Goal: Communication & Community: Answer question/provide support

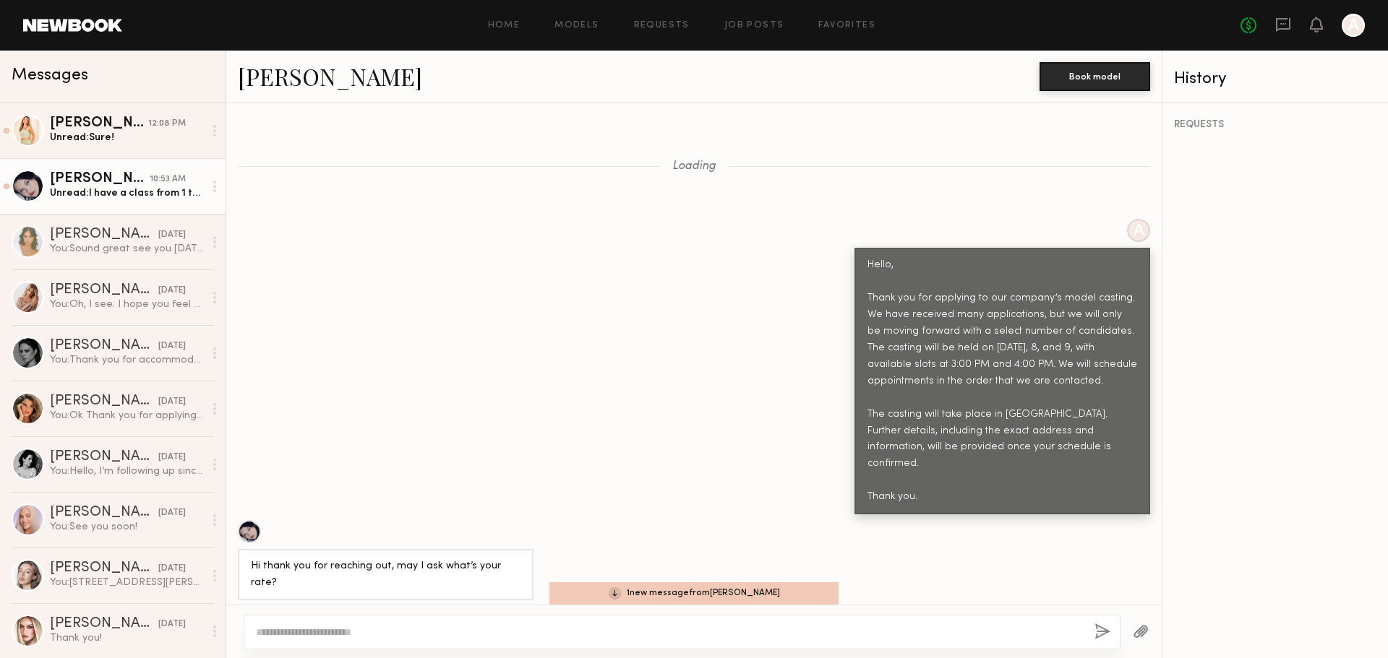
scroll to position [1248, 0]
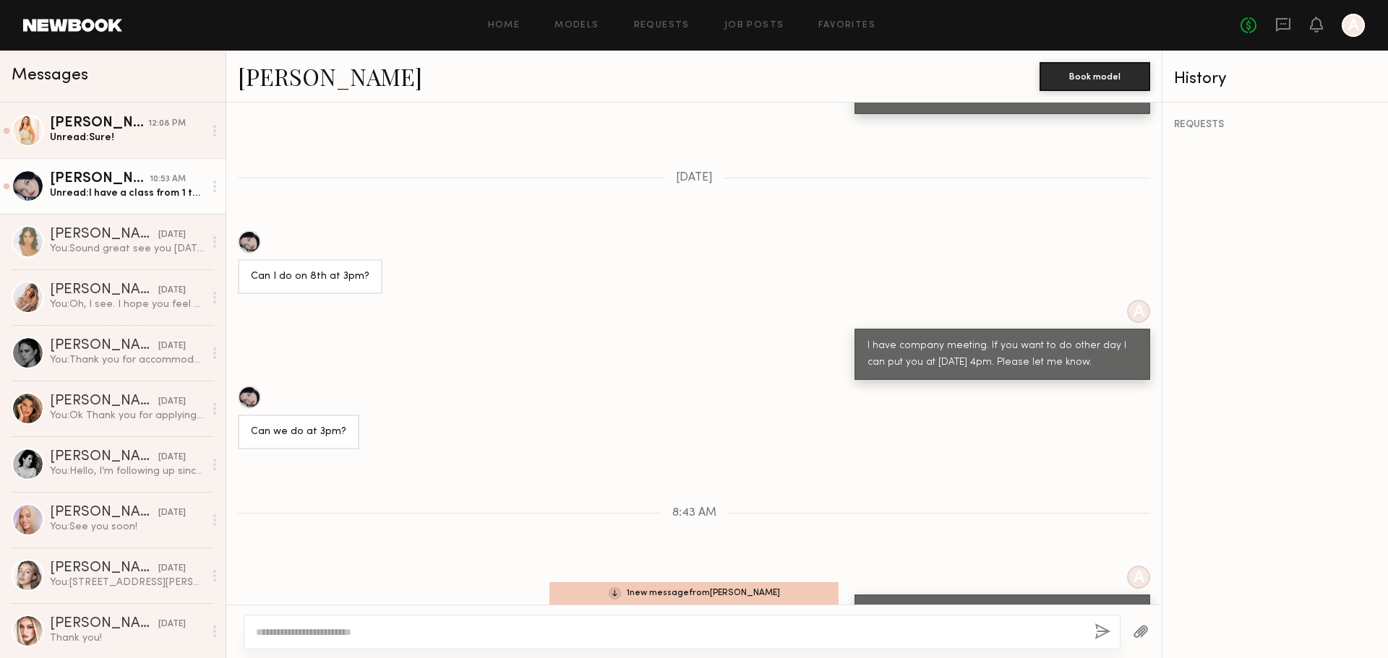
click at [718, 580] on div "A I have another casting, but if you prefer, I can make 1 PM. Would that be oka…" at bounding box center [693, 606] width 935 height 80
click at [729, 594] on div "1 new message from [PERSON_NAME]" at bounding box center [693, 594] width 289 height 22
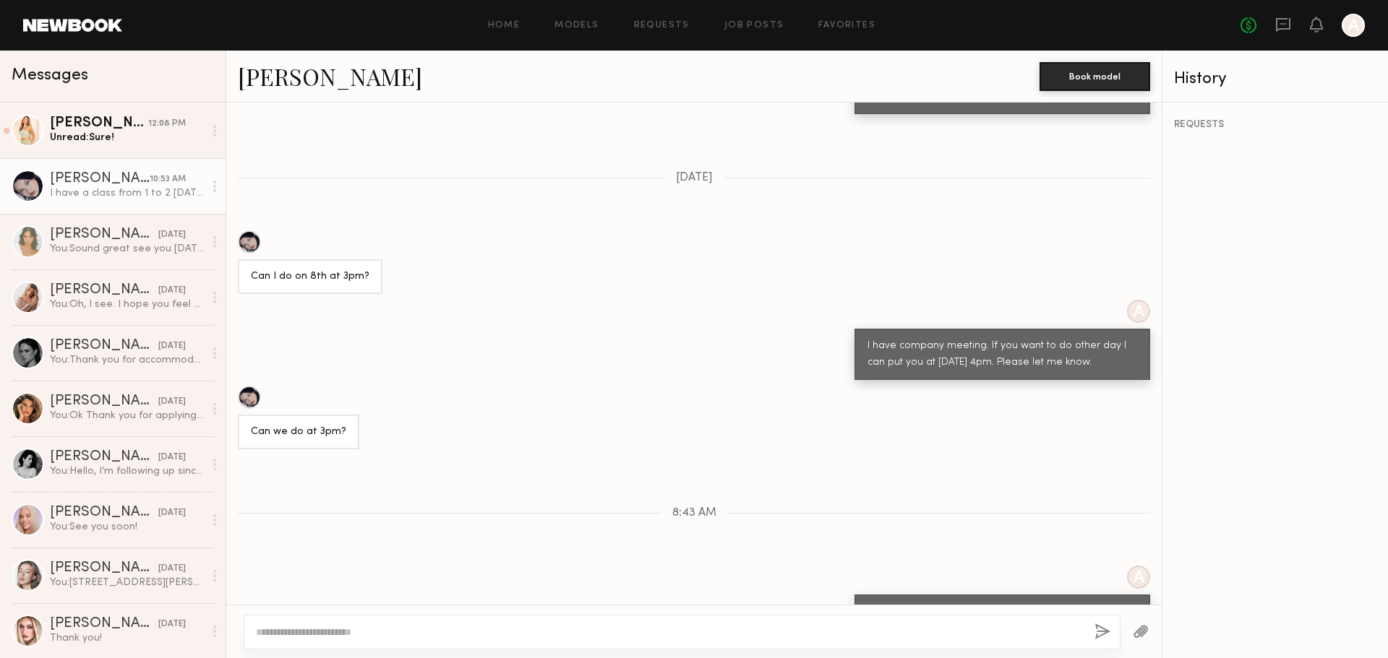
scroll to position [1446, 0]
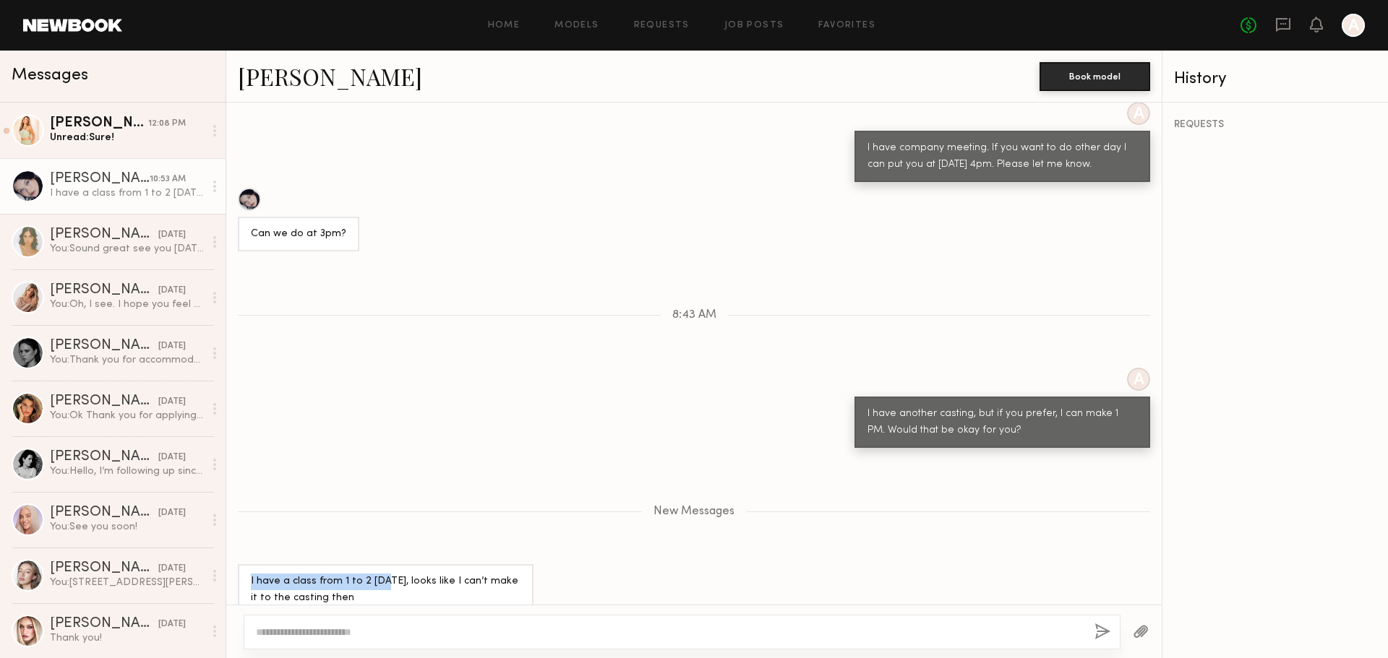
drag, startPoint x: 242, startPoint y: 556, endPoint x: 395, endPoint y: 566, distance: 152.8
click at [383, 564] on div "I have a class from 1 to 2 [DATE], looks like I can’t make it to the casting th…" at bounding box center [386, 589] width 296 height 51
click at [392, 574] on div "I have a class from 1 to 2 [DATE], looks like I can’t make it to the casting th…" at bounding box center [386, 590] width 270 height 33
drag, startPoint x: 341, startPoint y: 557, endPoint x: 447, endPoint y: 562, distance: 105.6
click at [447, 574] on div "I have a class from 1 to 2 [DATE], looks like I can’t make it to the casting th…" at bounding box center [386, 590] width 270 height 33
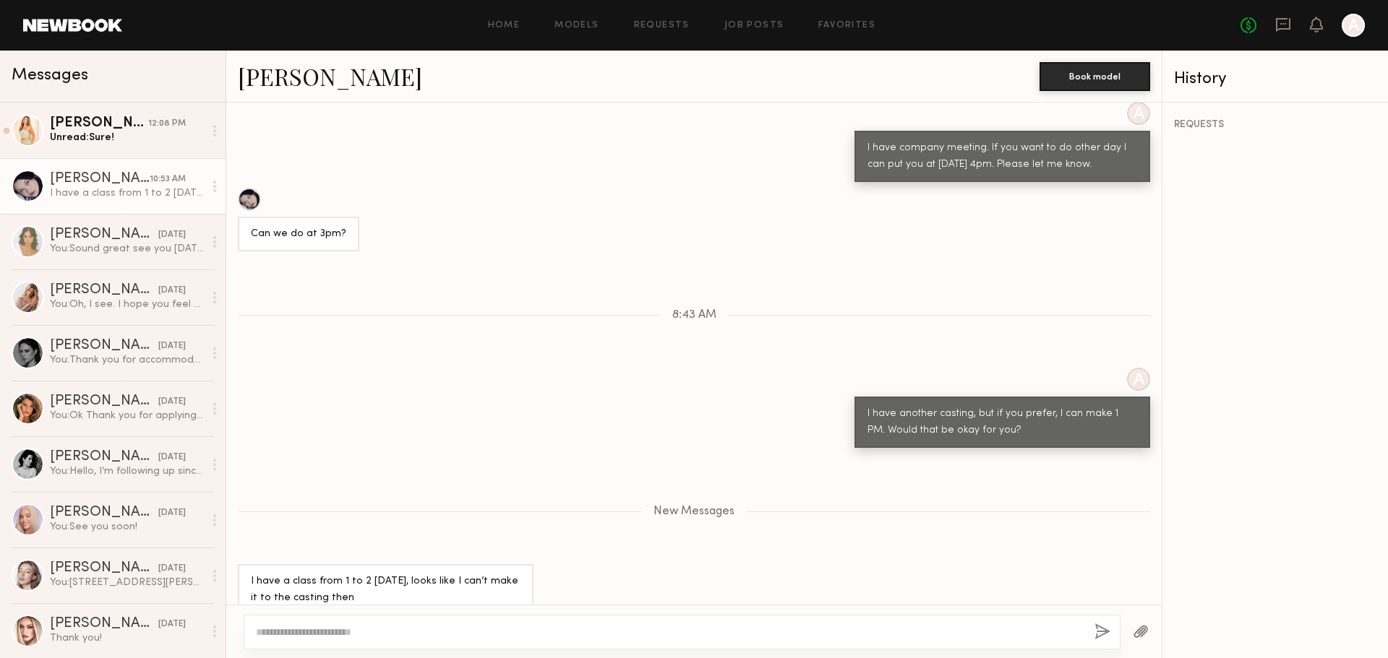
click at [411, 581] on div "I have a class from 1 to 2 on Friday, looks like I can’t make it to the casting…" at bounding box center [386, 590] width 270 height 33
drag, startPoint x: 418, startPoint y: 558, endPoint x: 481, endPoint y: 562, distance: 63.0
click at [481, 574] on div "I have a class from 1 to 2 on Friday, looks like I can’t make it to the casting…" at bounding box center [386, 590] width 270 height 33
click at [144, 150] on link "Serena M. 12:08 PM Unread: Sure!" at bounding box center [112, 131] width 225 height 56
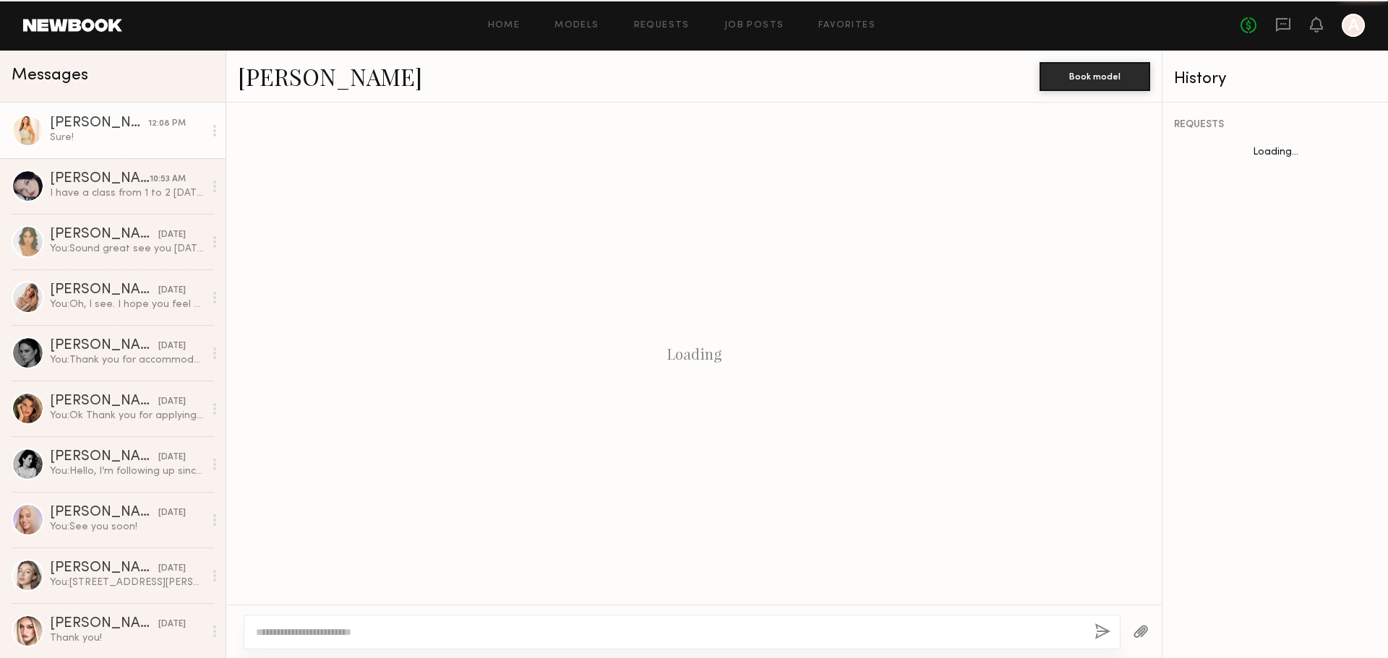
scroll to position [909, 0]
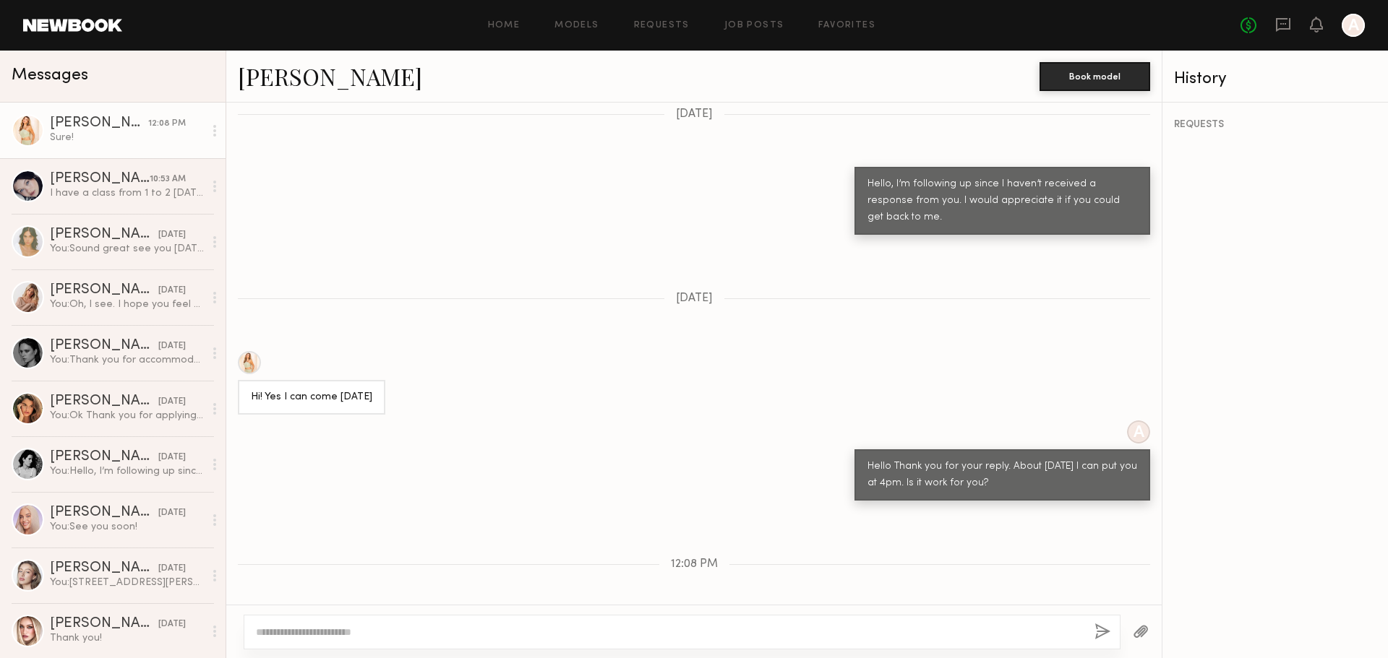
drag, startPoint x: 864, startPoint y: 409, endPoint x: 1059, endPoint y: 420, distance: 195.4
click at [1059, 459] on div "Hello Thank you for your reply. About Tuesday I can put you at 4pm. Is it work …" at bounding box center [1002, 475] width 270 height 33
click at [1058, 459] on div "Hello Thank you for your reply. About Tuesday I can put you at 4pm. Is it work …" at bounding box center [1002, 475] width 270 height 33
drag, startPoint x: 1017, startPoint y: 404, endPoint x: 1114, endPoint y: 404, distance: 96.8
click at [1114, 459] on div "Hello Thank you for your reply. About Tuesday I can put you at 4pm. Is it work …" at bounding box center [1002, 475] width 270 height 33
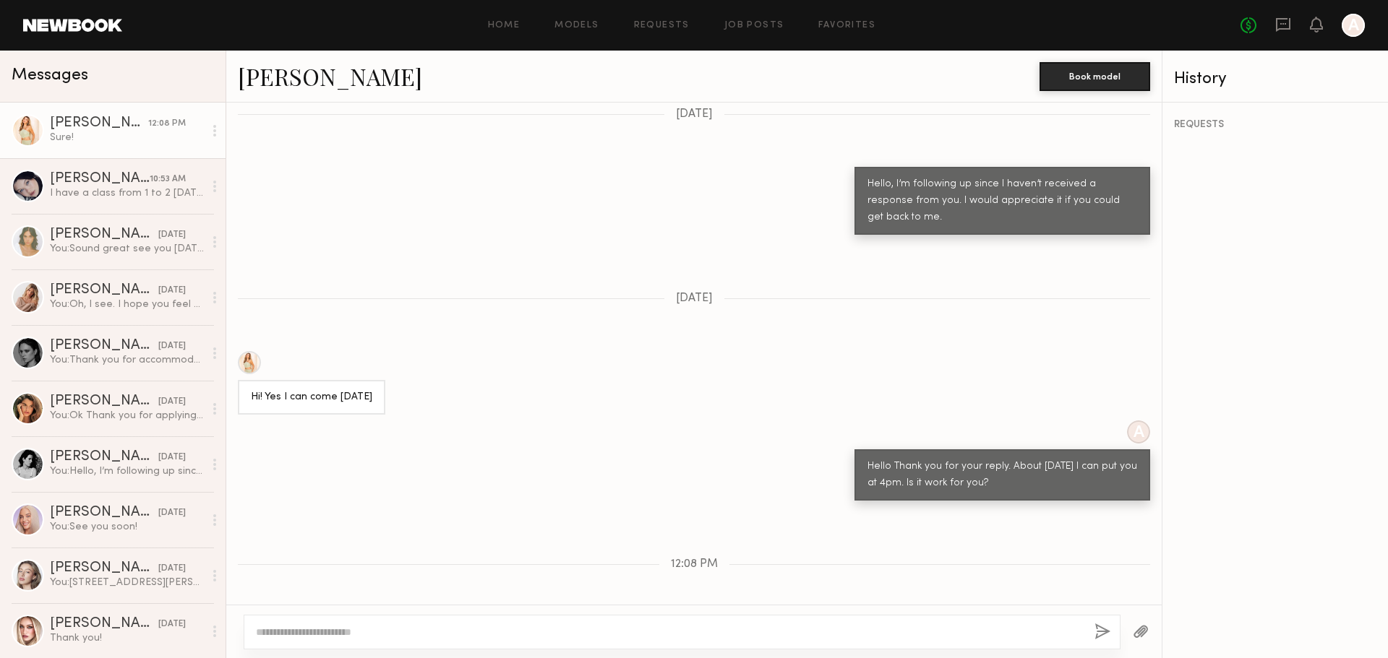
click at [997, 459] on div "Hello Thank you for your reply. About Tuesday I can put you at 4pm. Is it work …" at bounding box center [1002, 475] width 270 height 33
drag, startPoint x: 869, startPoint y: 419, endPoint x: 990, endPoint y: 416, distance: 120.7
click at [984, 459] on div "Hello Thank you for your reply. About Tuesday I can put you at 4pm. Is it work …" at bounding box center [1002, 475] width 270 height 33
click at [1012, 459] on div "Hello Thank you for your reply. About Tuesday I can put you at 4pm. Is it work …" at bounding box center [1002, 475] width 270 height 33
click at [606, 637] on textarea at bounding box center [669, 632] width 827 height 14
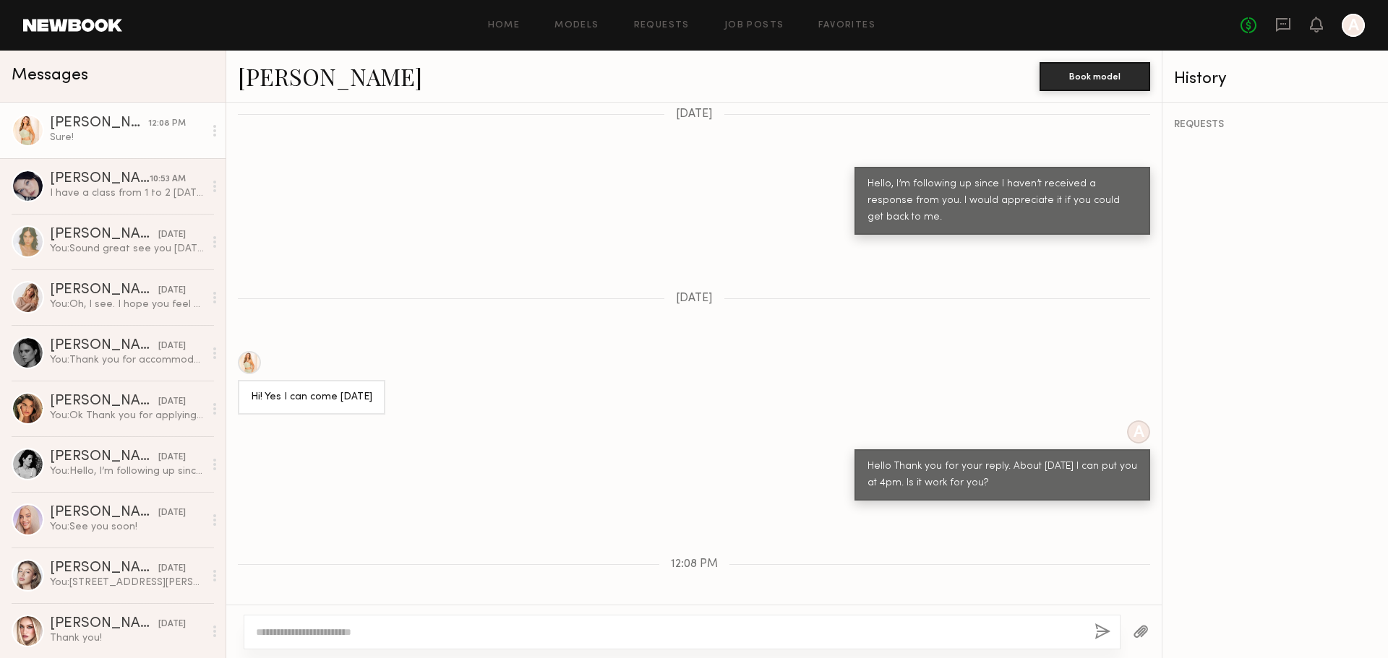
drag, startPoint x: 257, startPoint y: 335, endPoint x: 413, endPoint y: 344, distance: 155.6
click at [385, 380] on div "Hi! Yes I can come Tuesday the 7th" at bounding box center [311, 397] width 147 height 35
click at [351, 390] on div "Hi! Yes I can come Tuesday the 7th" at bounding box center [311, 398] width 121 height 17
drag, startPoint x: 297, startPoint y: 332, endPoint x: 514, endPoint y: 327, distance: 216.9
click at [514, 351] on div "Hi! Yes I can come Tuesday the 7th" at bounding box center [693, 383] width 935 height 64
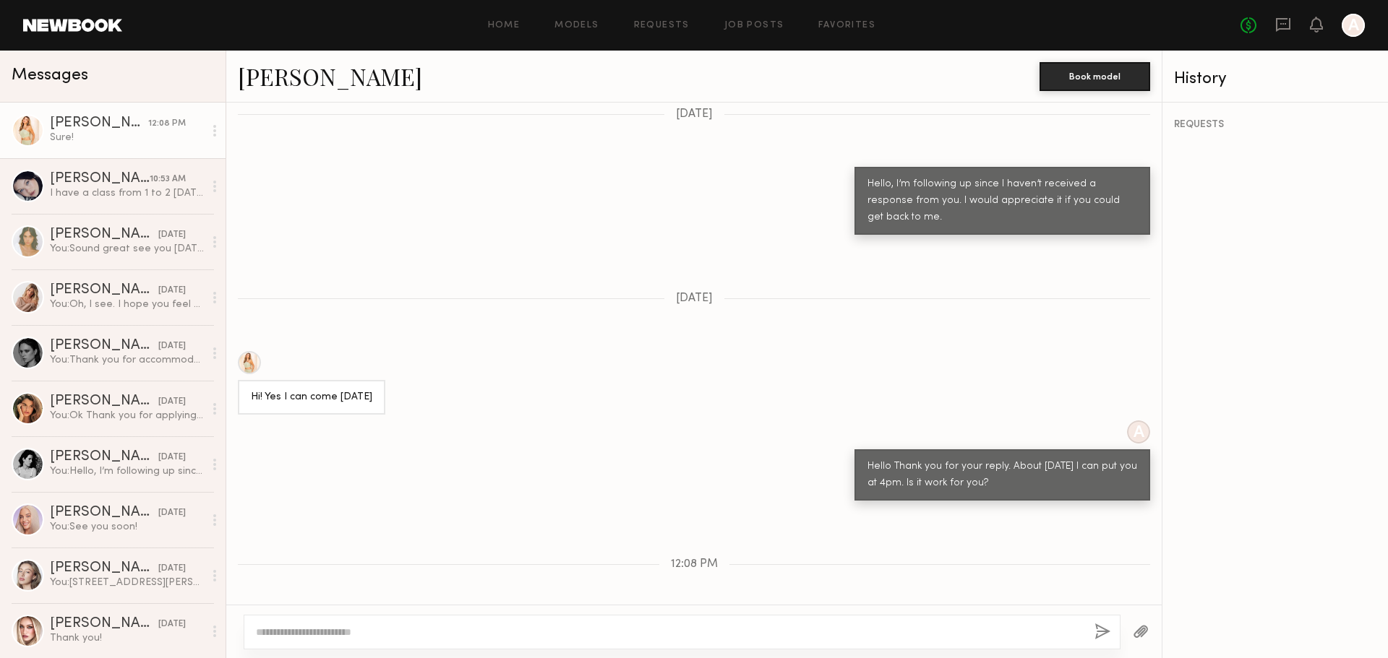
click at [563, 357] on div "Keep direct messages professional and related only to paid job opportunities. M…" at bounding box center [693, 354] width 935 height 502
click at [658, 551] on div "Keep direct messages professional and related only to paid job opportunities. M…" at bounding box center [693, 354] width 935 height 502
click at [132, 170] on link "Marina F. 10:53 AM I have a class from 1 to 2 on Friday, looks like I can’t mak…" at bounding box center [112, 186] width 225 height 56
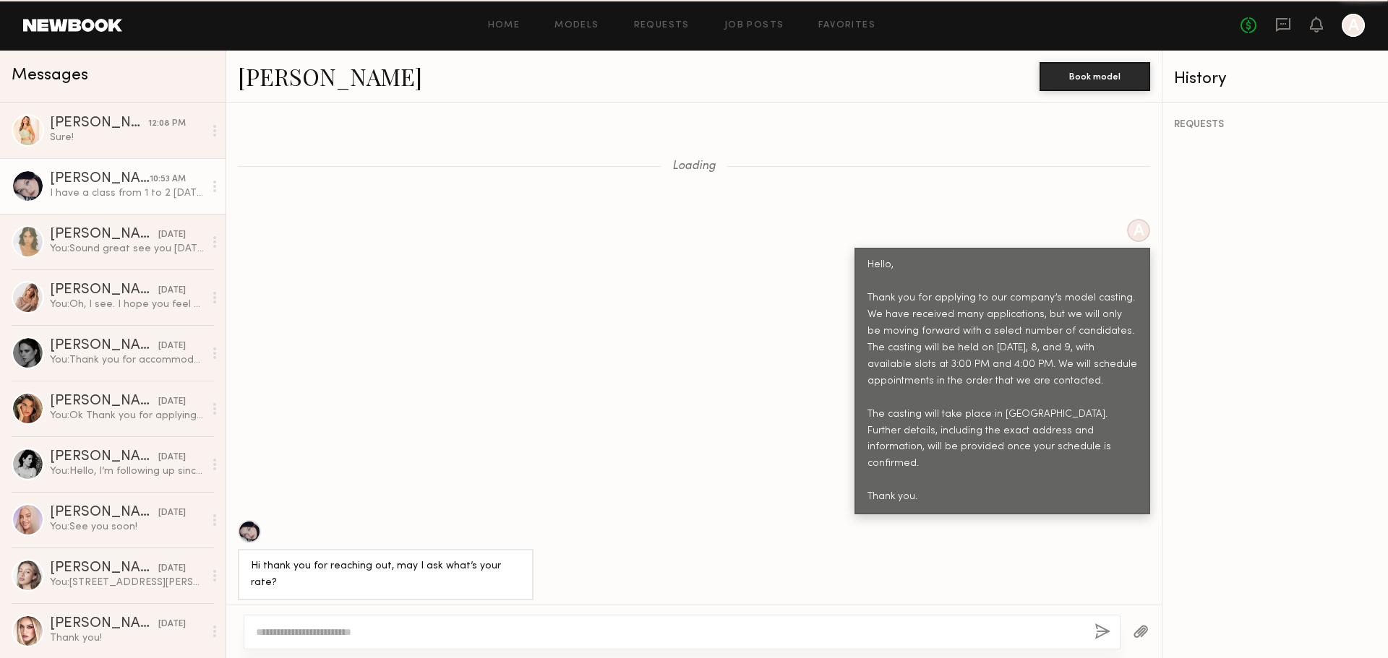
scroll to position [1333, 0]
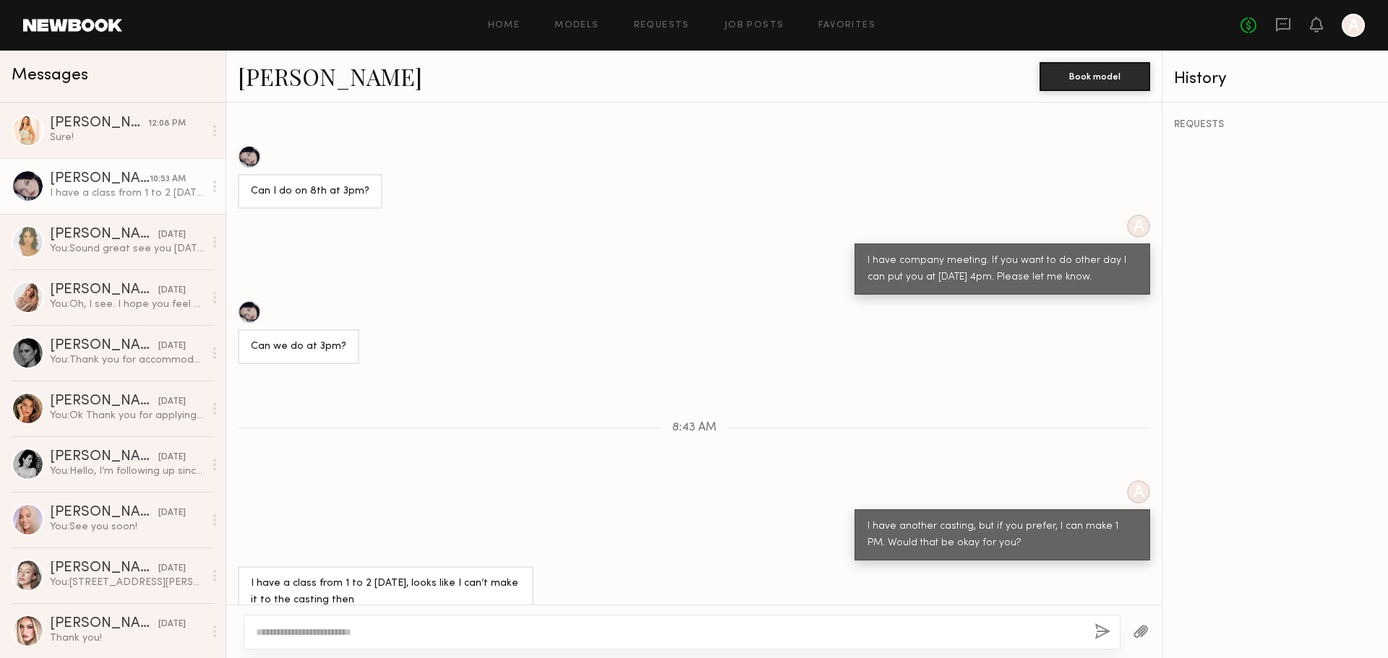
click at [564, 645] on div at bounding box center [682, 632] width 877 height 35
click at [570, 640] on div at bounding box center [682, 632] width 877 height 35
click at [574, 630] on textarea at bounding box center [669, 632] width 827 height 14
click at [562, 634] on textarea at bounding box center [669, 632] width 827 height 14
click at [244, 145] on div at bounding box center [249, 156] width 23 height 23
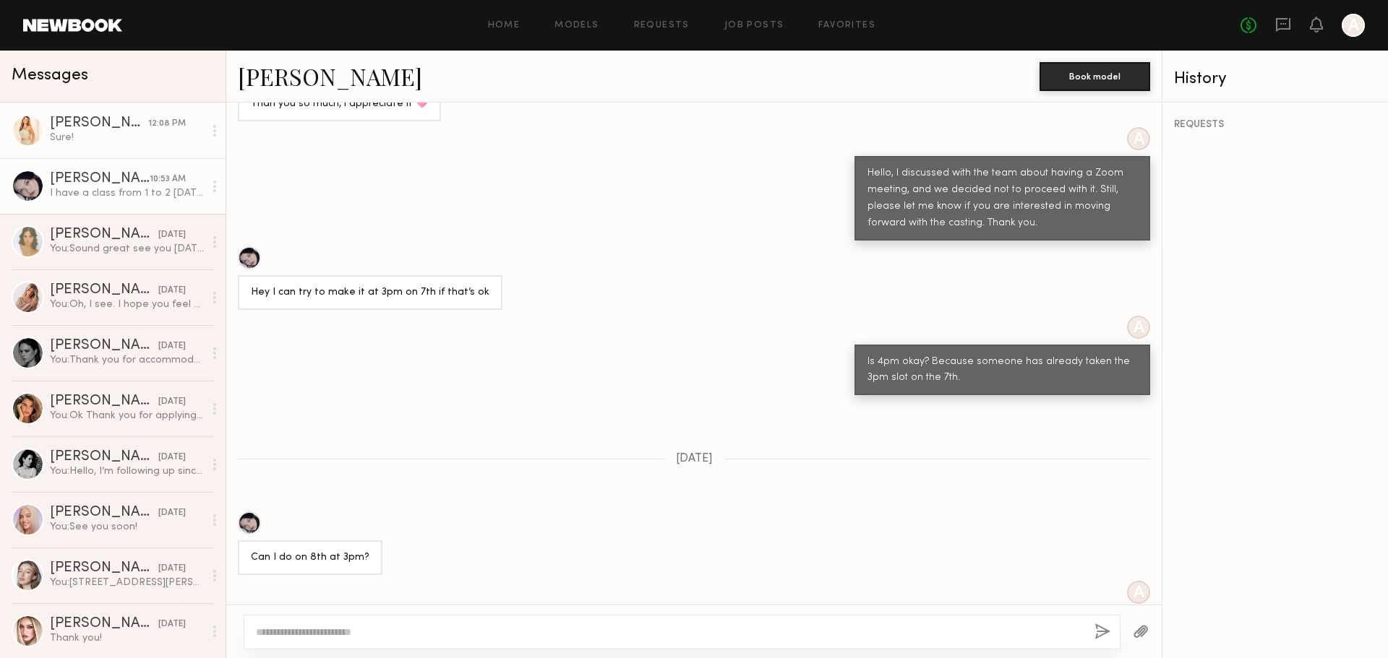
scroll to position [948, 0]
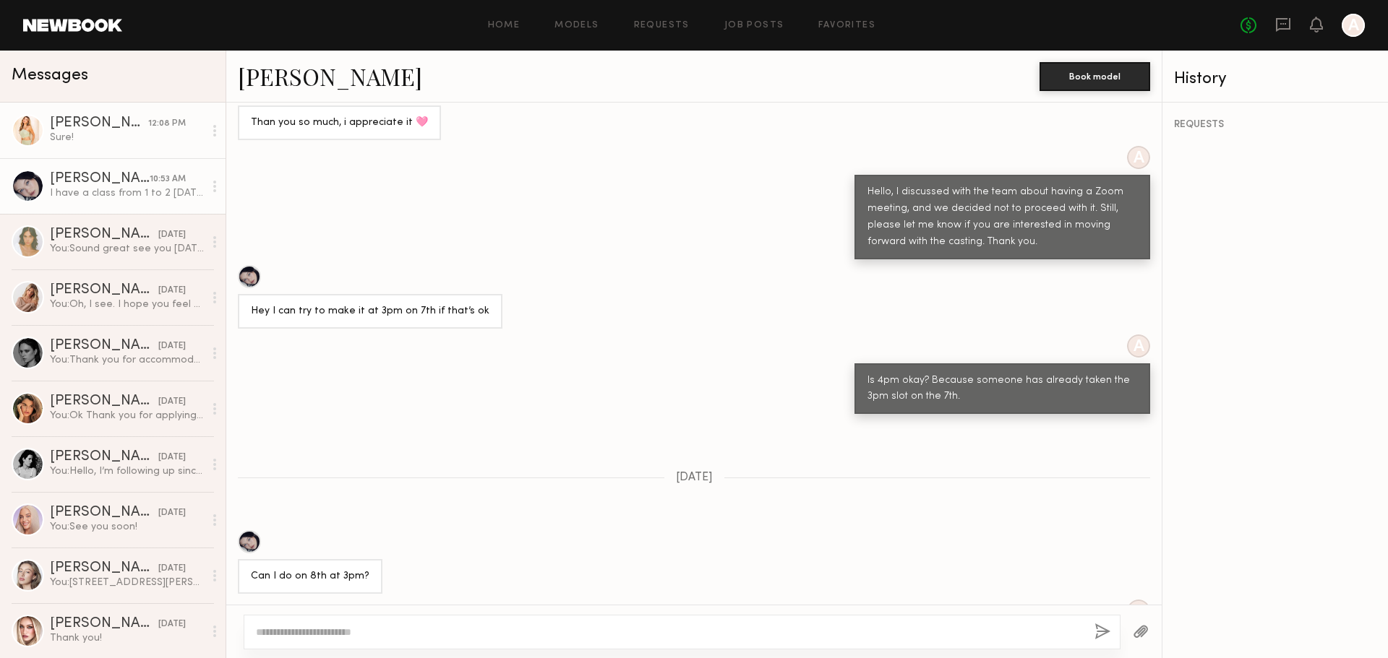
click at [129, 135] on div "Sure!" at bounding box center [127, 138] width 154 height 14
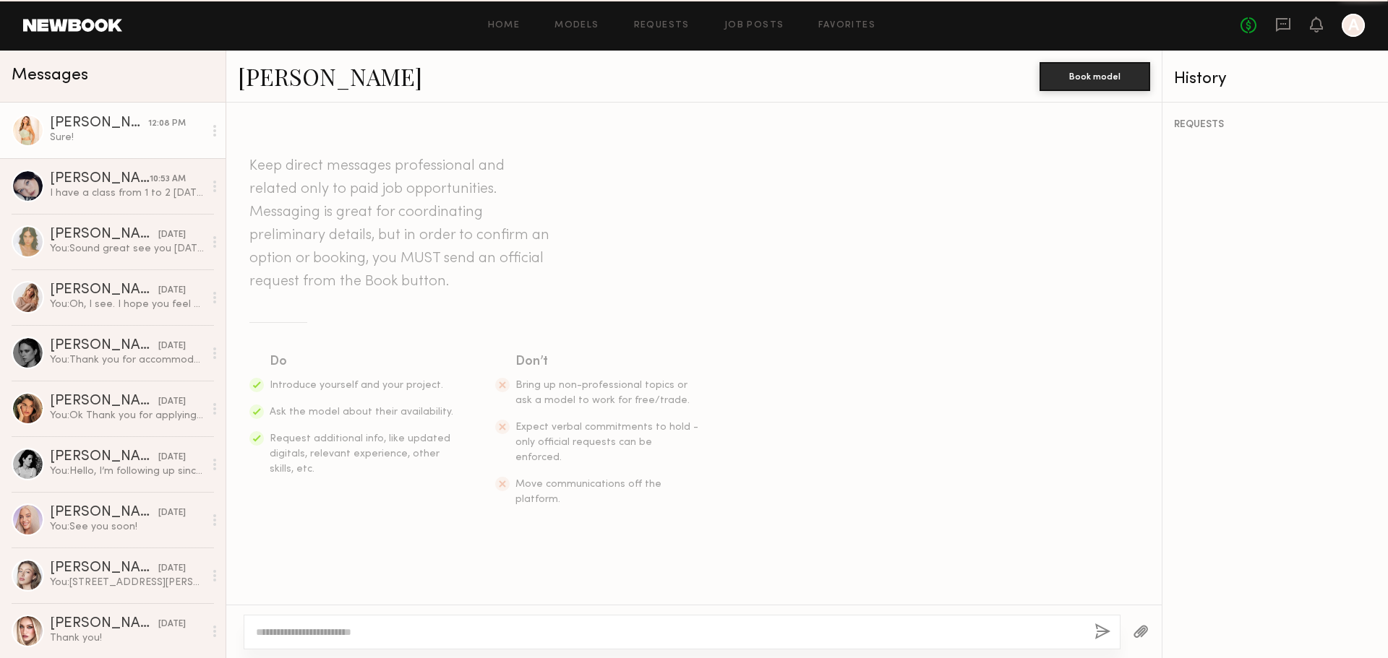
scroll to position [909, 0]
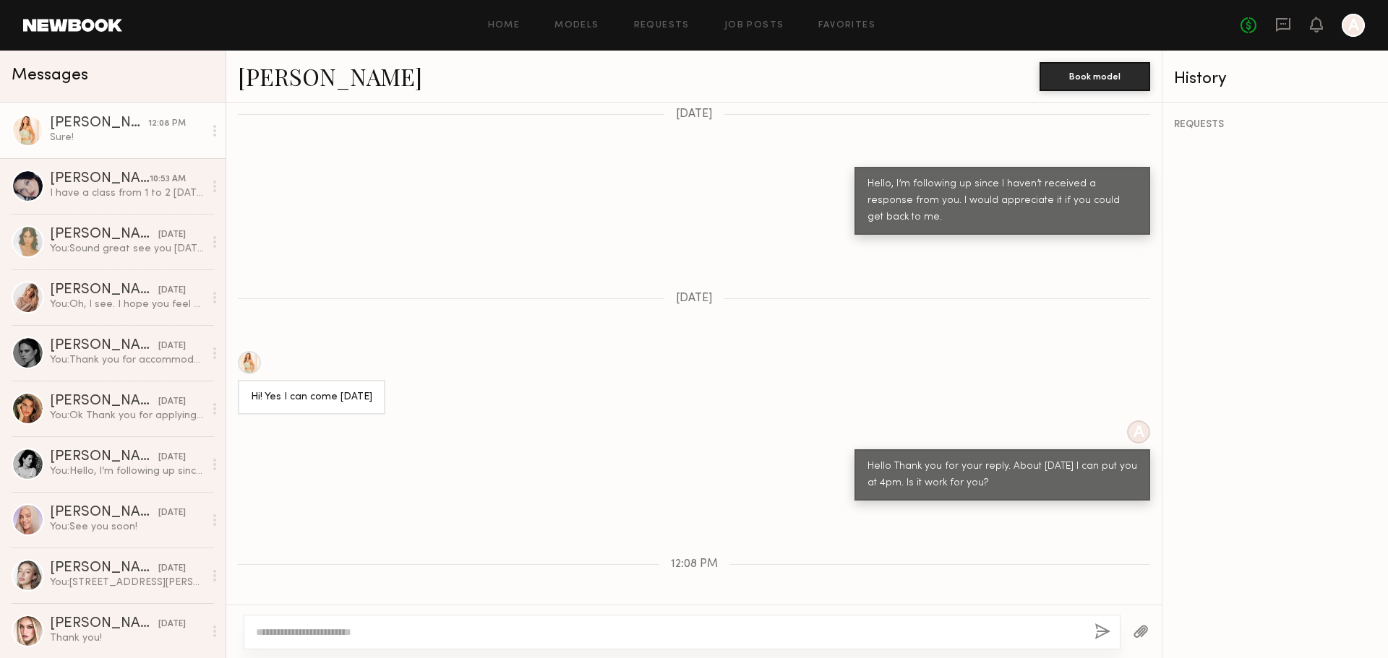
click at [888, 627] on textarea at bounding box center [669, 632] width 827 height 14
type textarea "***"
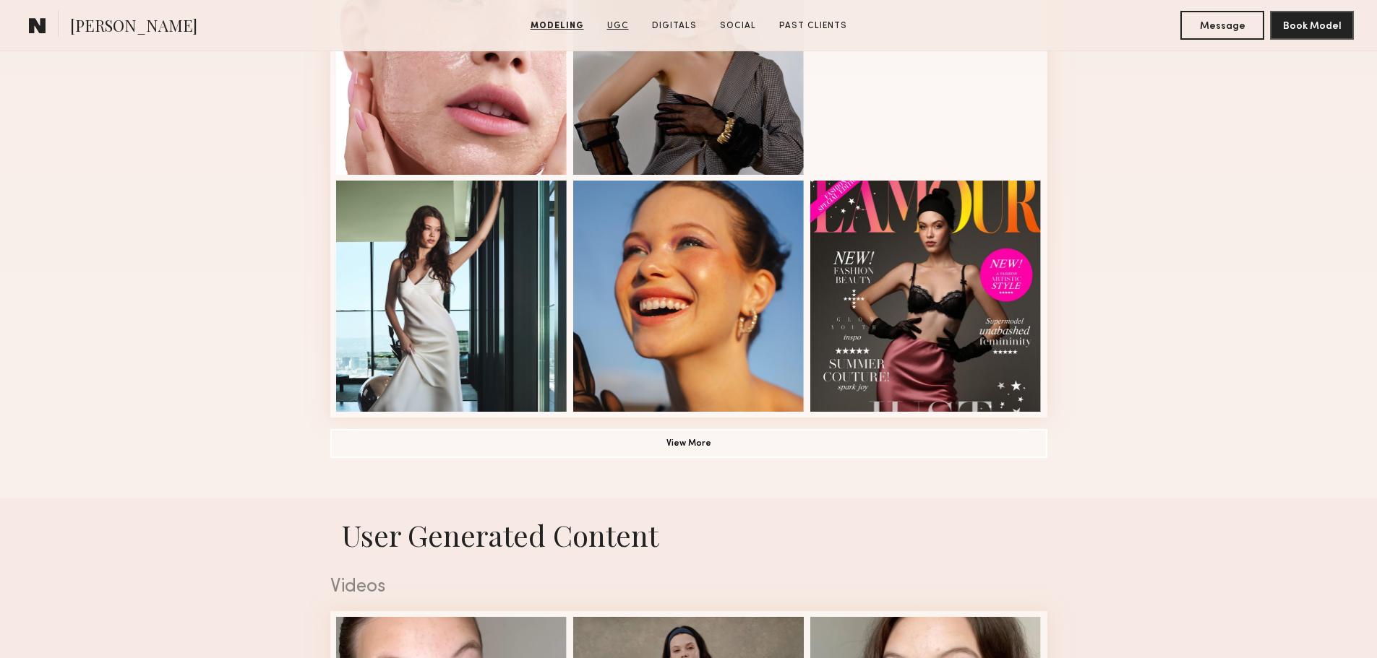
scroll to position [963, 0]
